Goal: Obtain resource: Download file/media

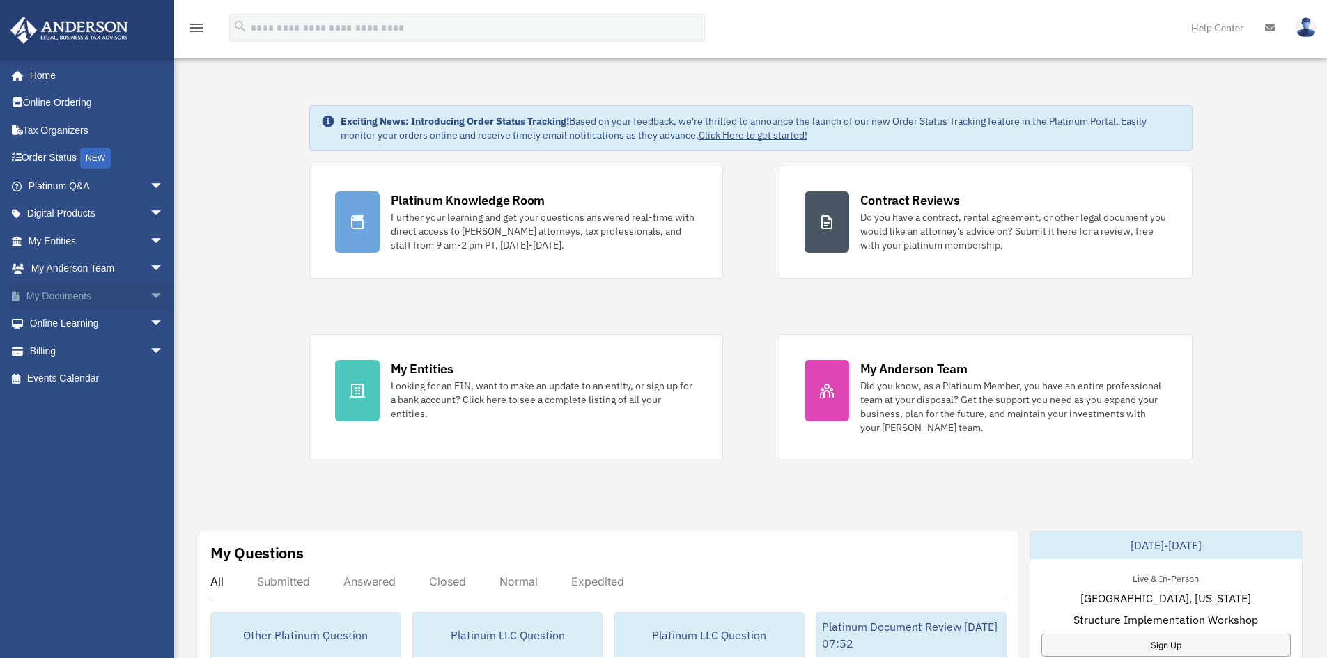
click at [150, 299] on span "arrow_drop_down" at bounding box center [164, 296] width 28 height 29
click at [67, 325] on link "Box" at bounding box center [101, 324] width 165 height 28
click at [56, 320] on link "Box" at bounding box center [101, 324] width 165 height 28
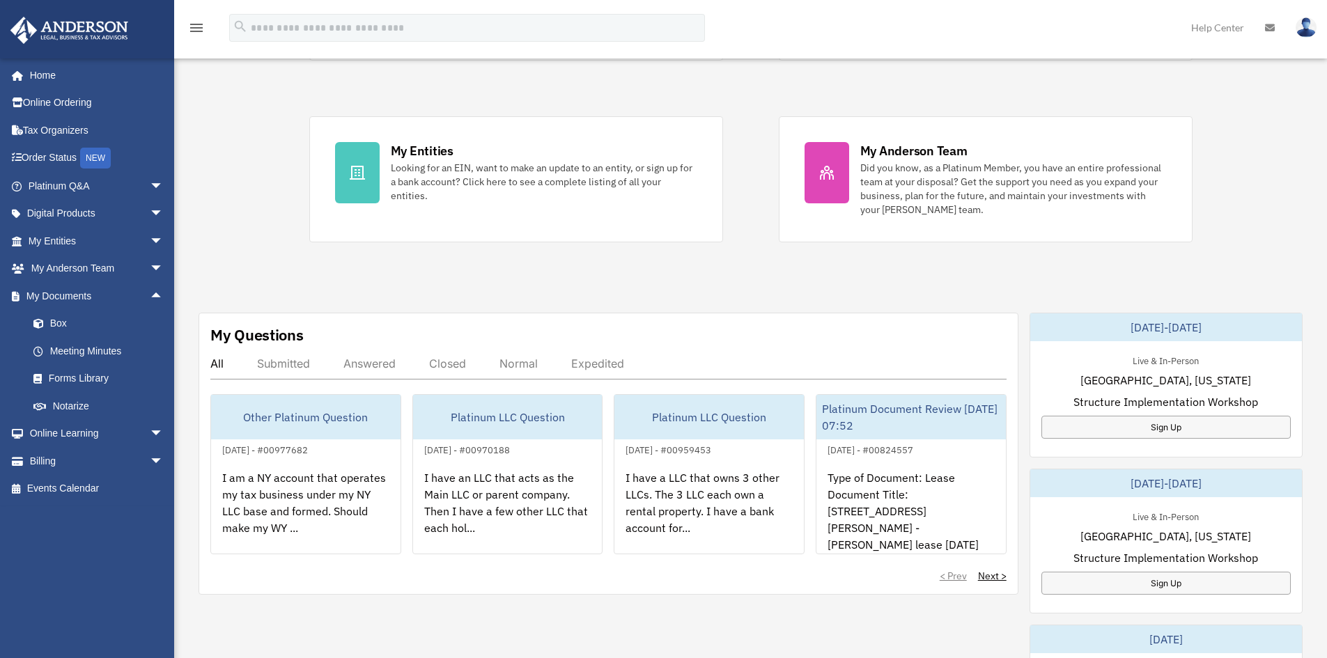
scroll to position [70, 0]
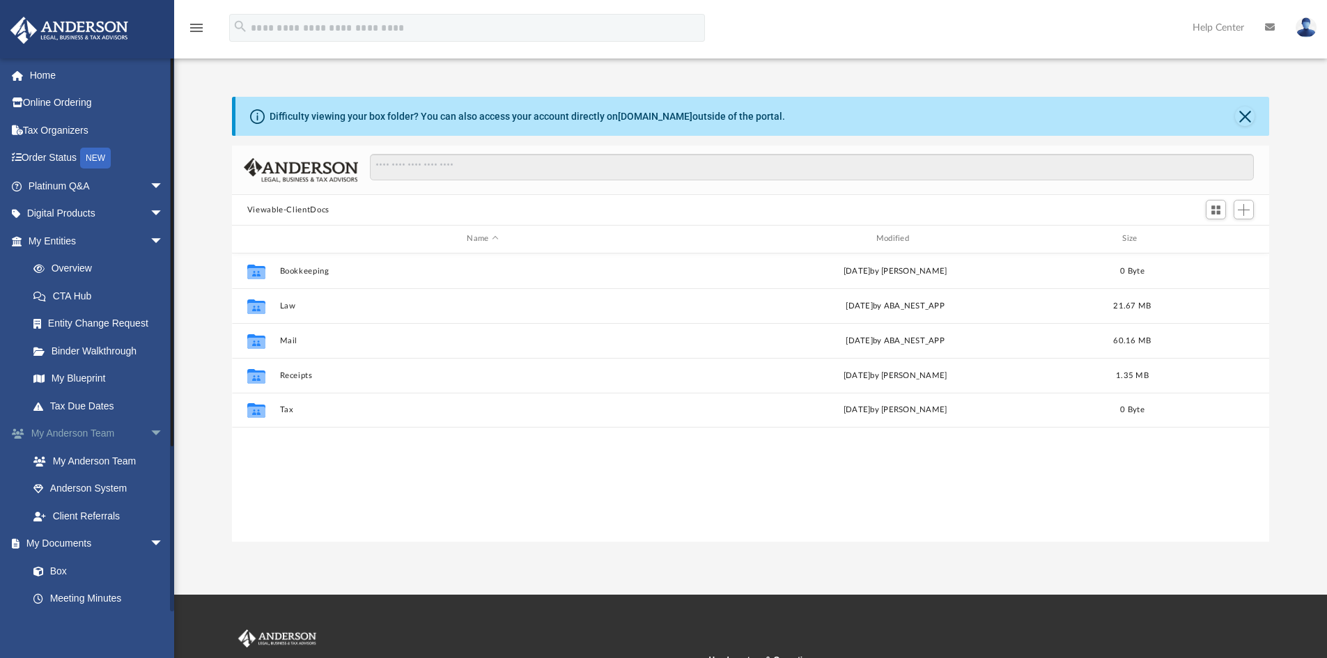
scroll to position [306, 1026]
click at [150, 433] on span "arrow_drop_down" at bounding box center [164, 434] width 28 height 29
click at [150, 460] on span "arrow_drop_down" at bounding box center [164, 461] width 28 height 29
click at [150, 240] on span "arrow_drop_down" at bounding box center [164, 241] width 28 height 29
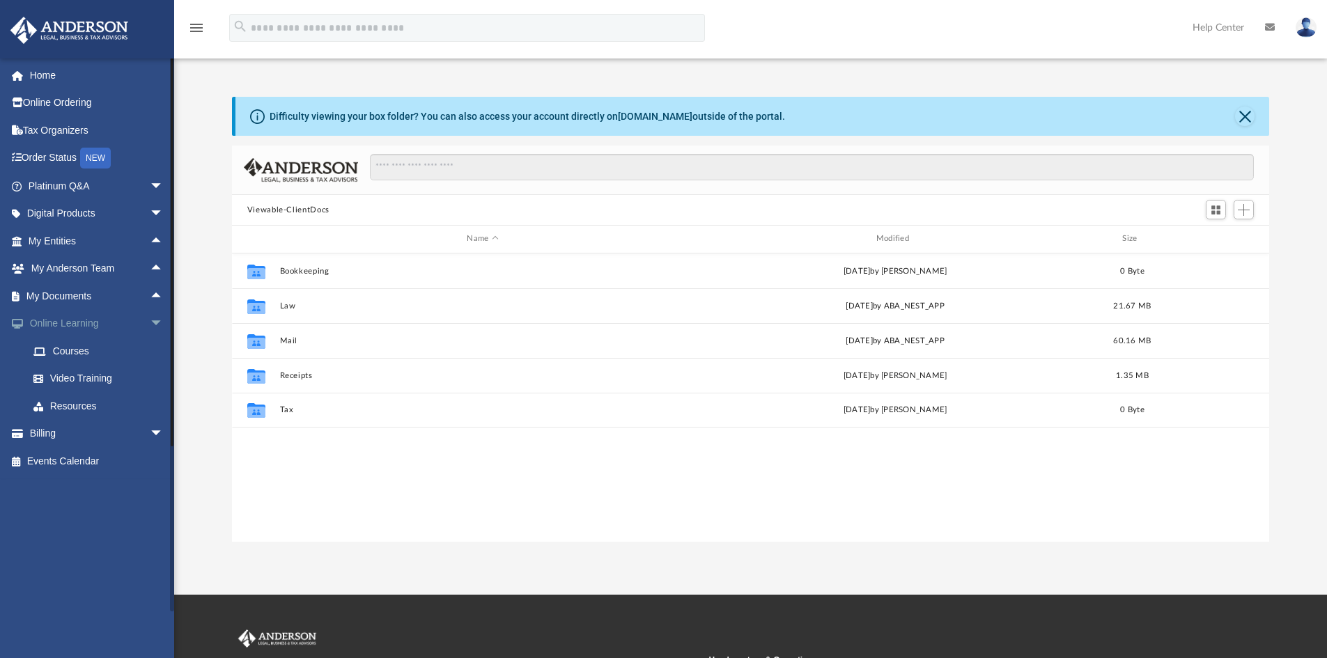
click at [150, 315] on span "arrow_drop_down" at bounding box center [164, 324] width 28 height 29
click at [150, 298] on span "arrow_drop_up" at bounding box center [164, 296] width 28 height 29
click at [58, 325] on link "Box" at bounding box center [101, 324] width 165 height 28
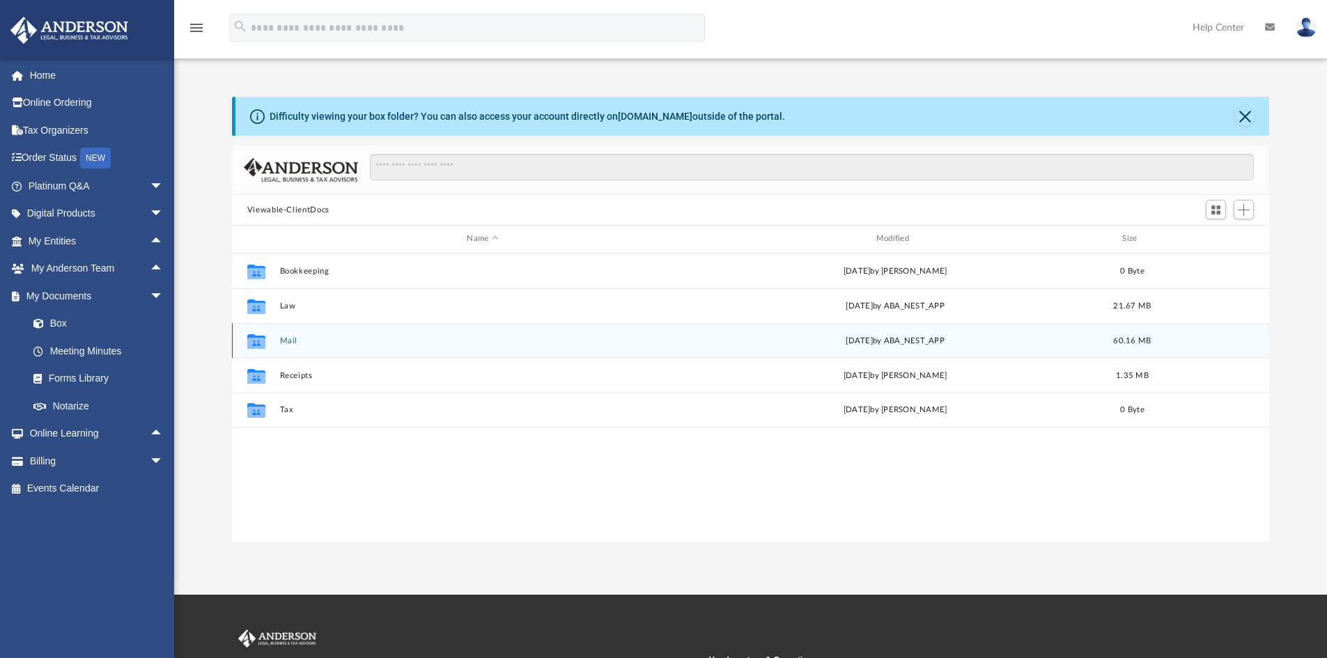
click at [928, 343] on div "yesterday by ABA_NEST_APP" at bounding box center [894, 340] width 406 height 13
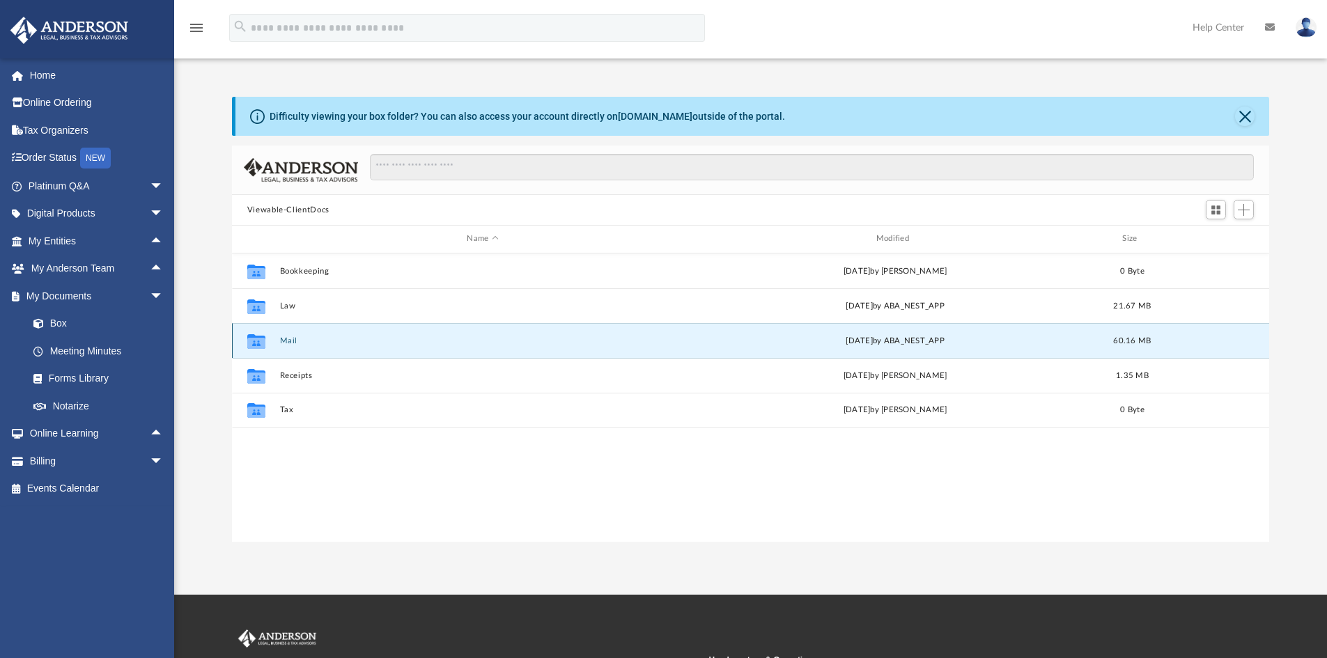
click at [296, 343] on button "Mail" at bounding box center [482, 340] width 406 height 9
click at [285, 345] on button "Mail" at bounding box center [482, 340] width 406 height 9
click at [255, 338] on icon "grid" at bounding box center [256, 342] width 18 height 11
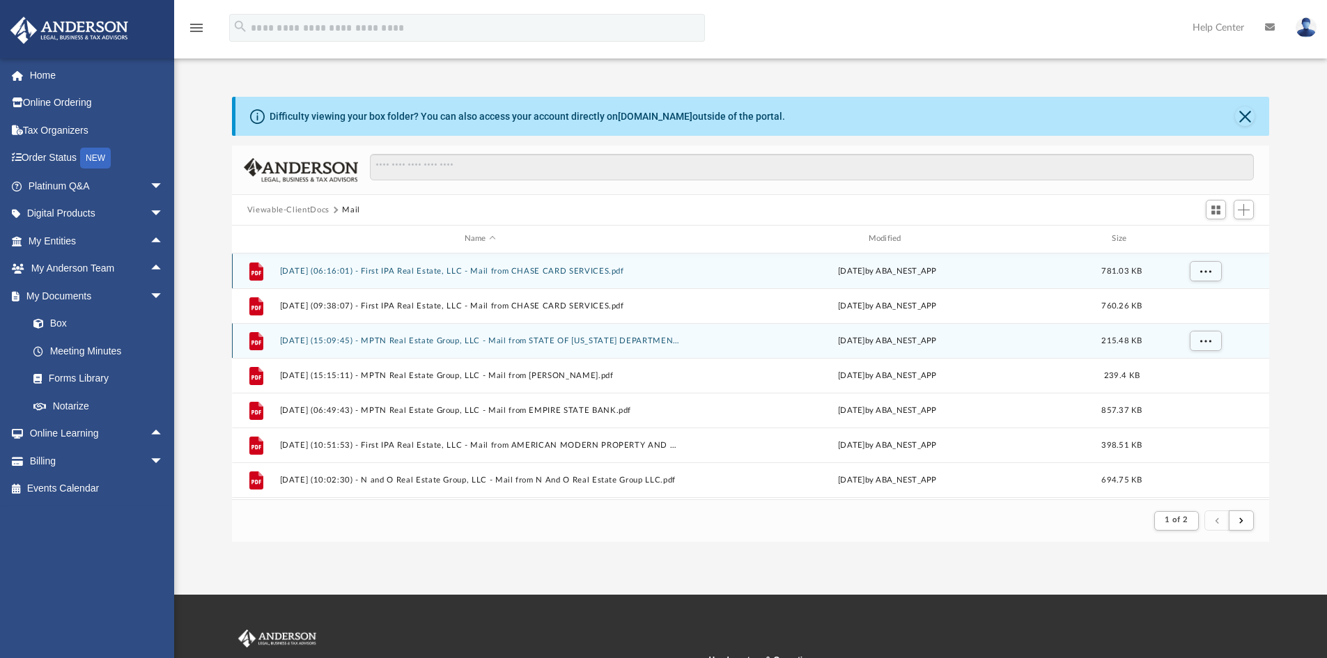
scroll to position [263, 1026]
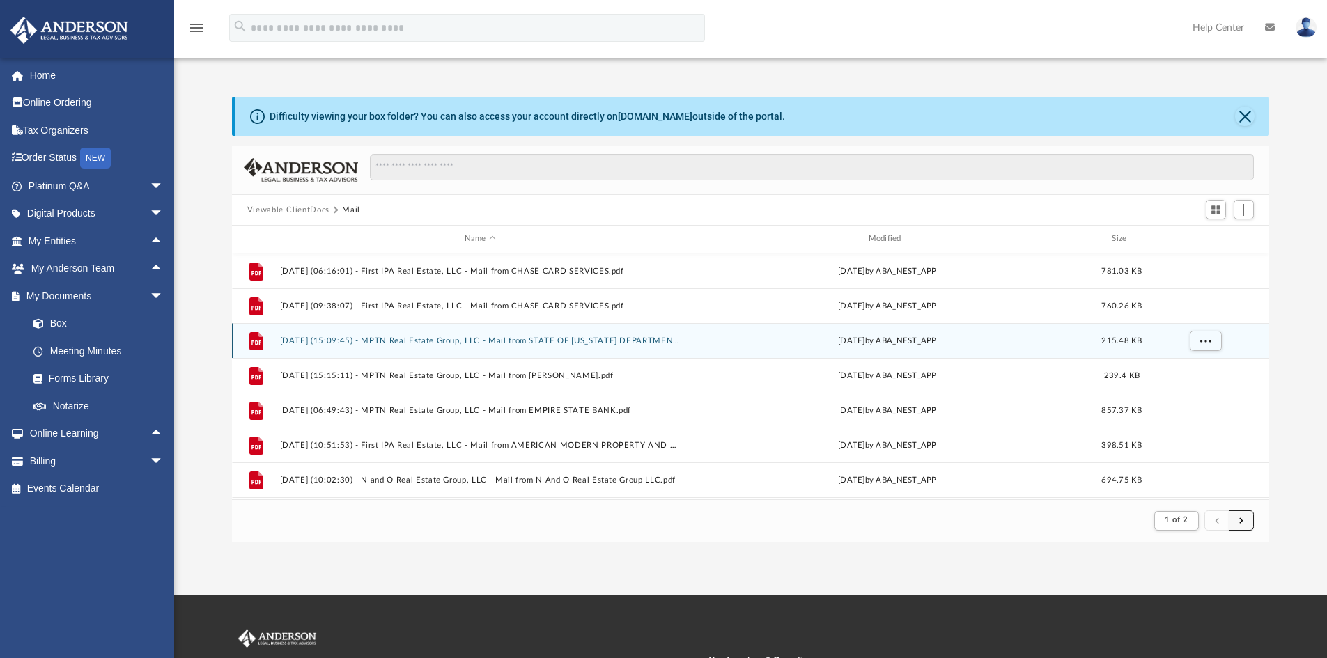
click at [1245, 522] on button "submit" at bounding box center [1240, 520] width 25 height 20
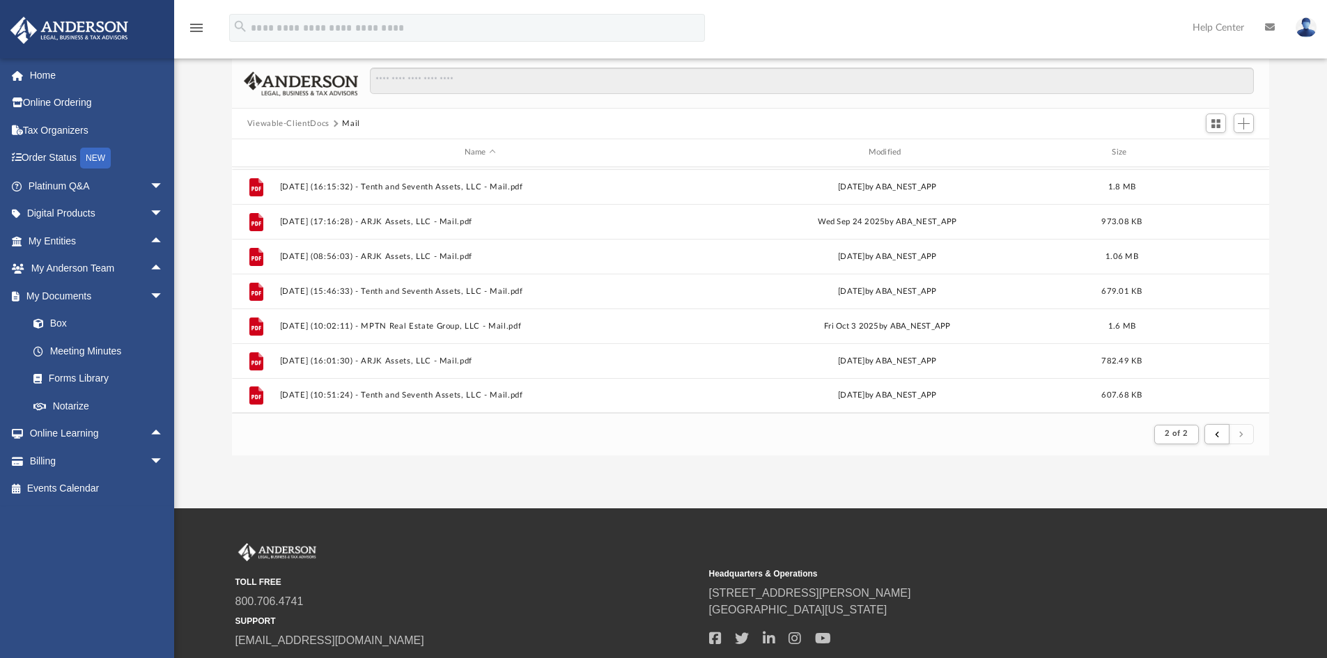
scroll to position [186, 0]
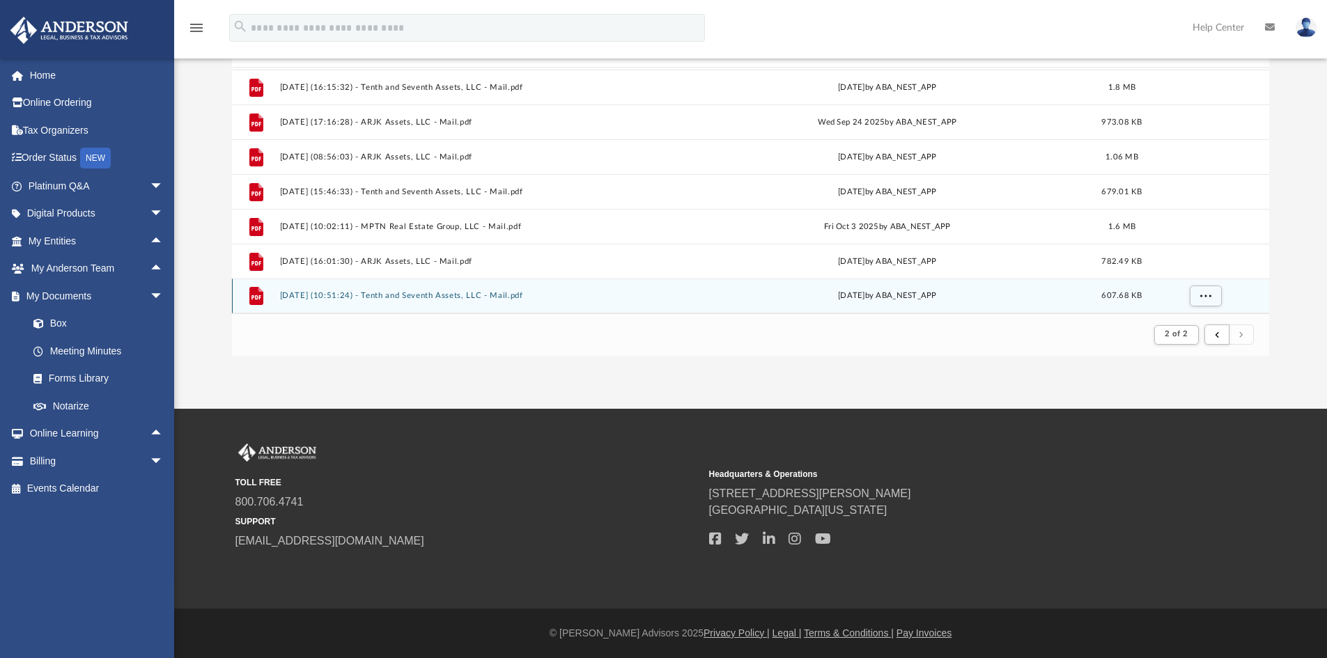
click at [432, 297] on button "2025.10.08 (10:51:24) - Tenth and Seventh Assets, LLC - Mail.pdf" at bounding box center [479, 295] width 401 height 9
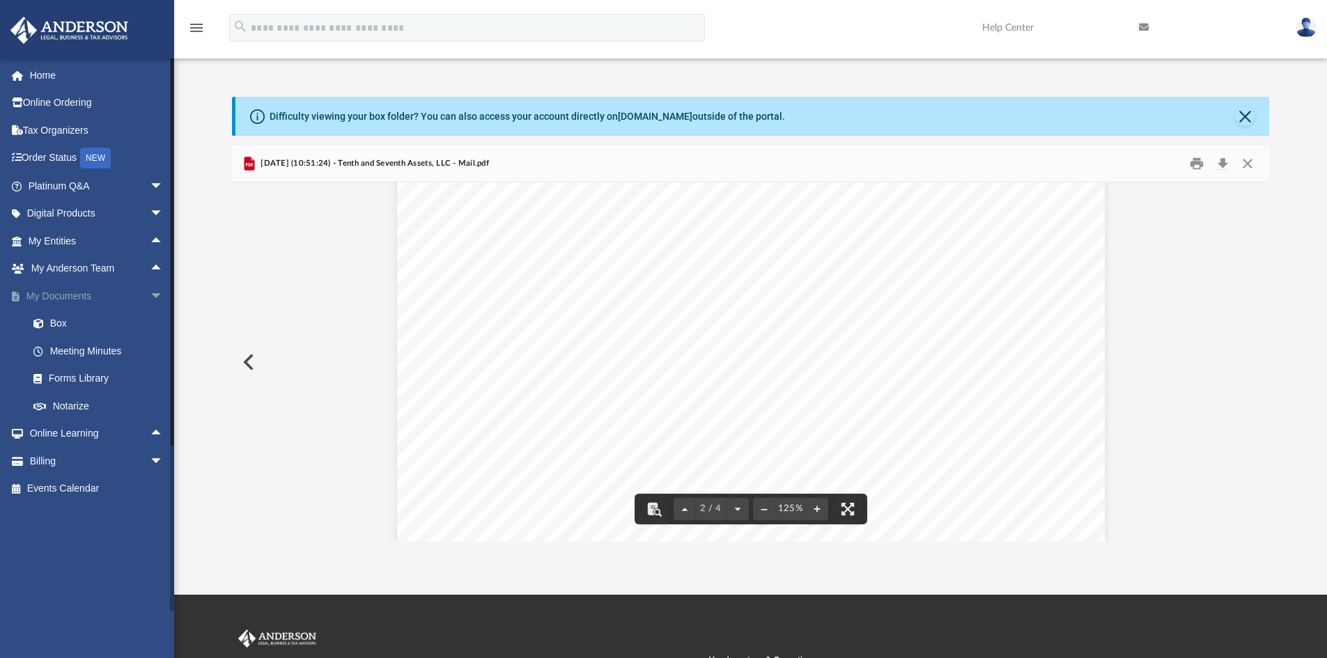
scroll to position [1323, 0]
click at [150, 296] on span "arrow_drop_down" at bounding box center [164, 296] width 28 height 29
click at [47, 79] on link "Home" at bounding box center [97, 75] width 175 height 28
